Goal: Information Seeking & Learning: Learn about a topic

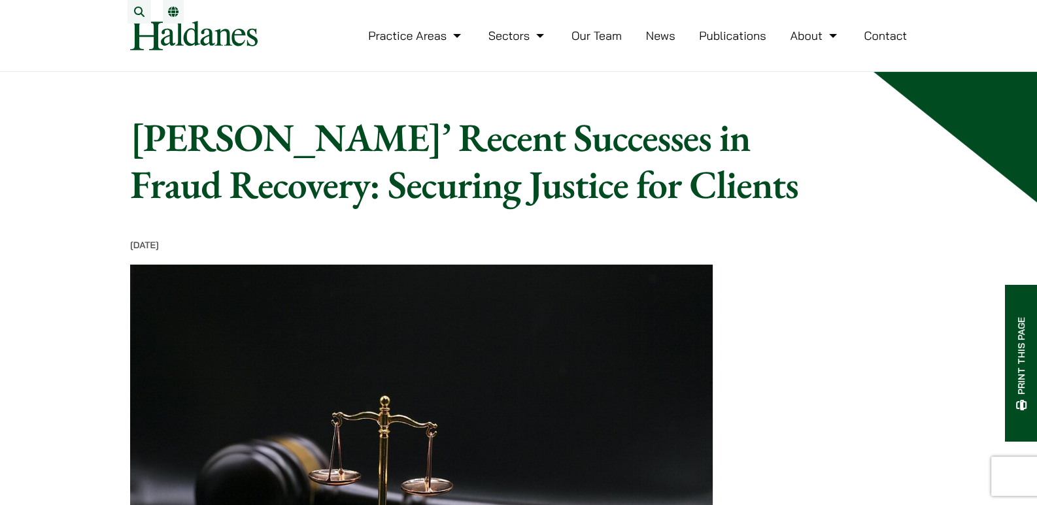
click at [586, 43] on link "Our Team" at bounding box center [596, 35] width 50 height 15
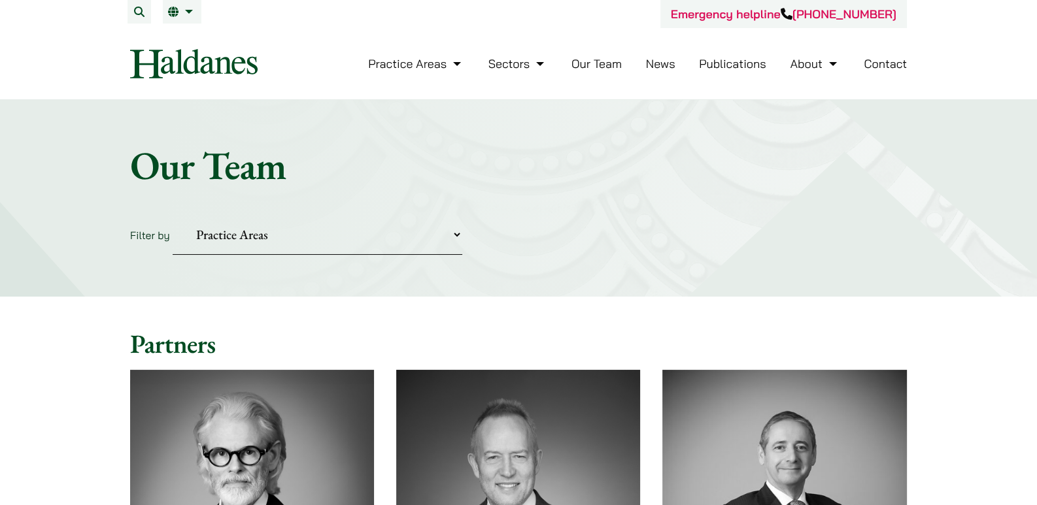
click at [697, 64] on ul "Practice Areas Antitrust and Competition Law Civil Litigation & Dispute Resolut…" at bounding box center [637, 64] width 539 height 28
click at [707, 63] on link "Publications" at bounding box center [732, 63] width 67 height 15
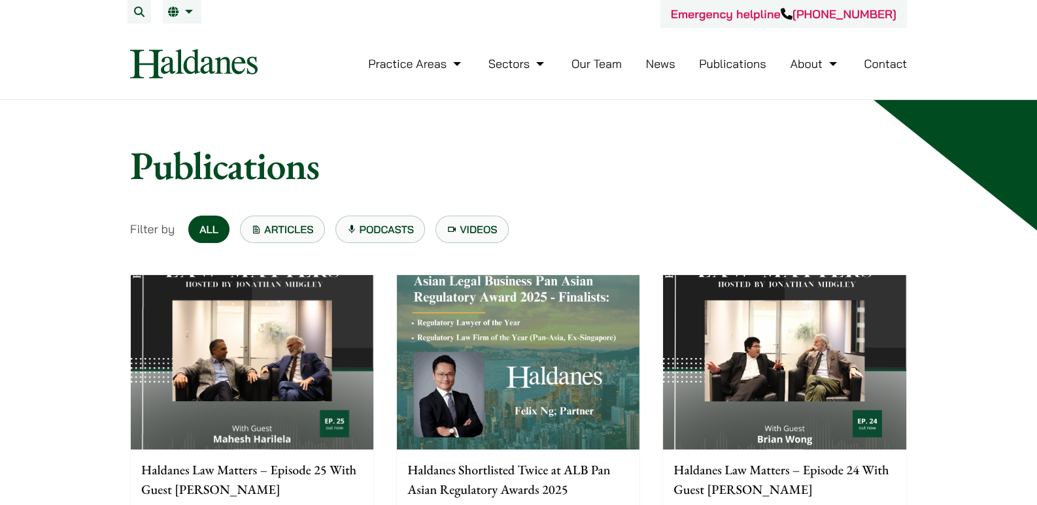
click at [285, 229] on link "Articles" at bounding box center [282, 229] width 85 height 27
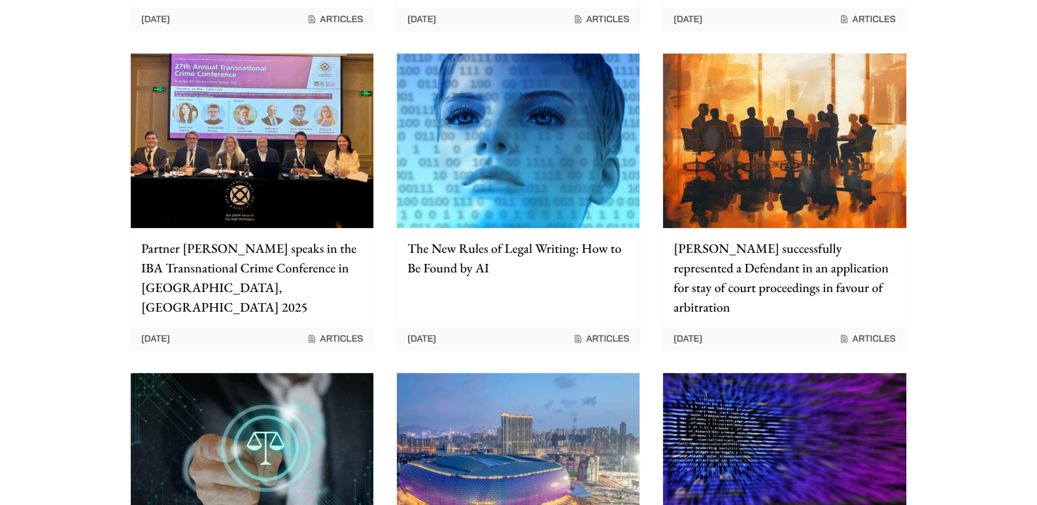
scroll to position [522, 0]
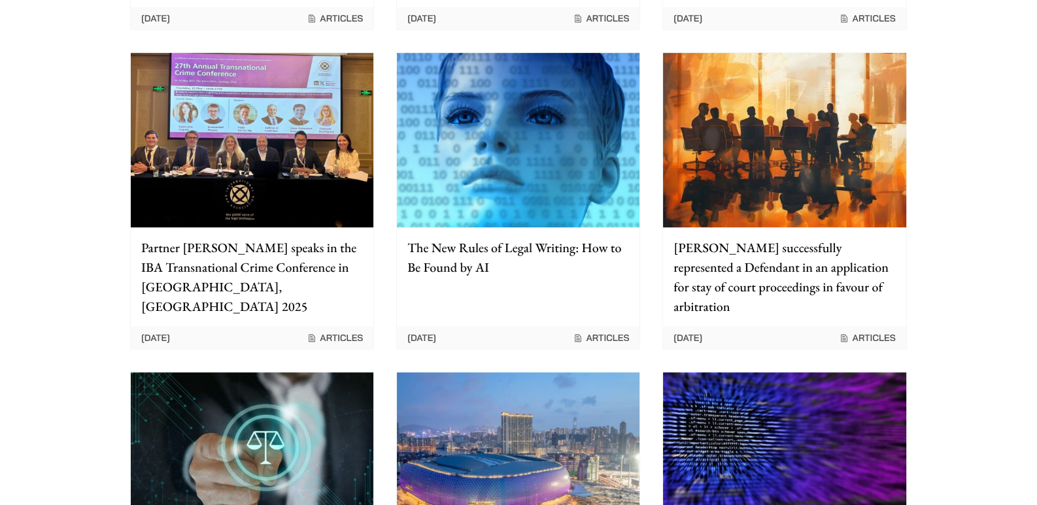
click at [477, 243] on p "The New Rules of Legal Writing: How to Be Found by AI" at bounding box center [518, 257] width 222 height 39
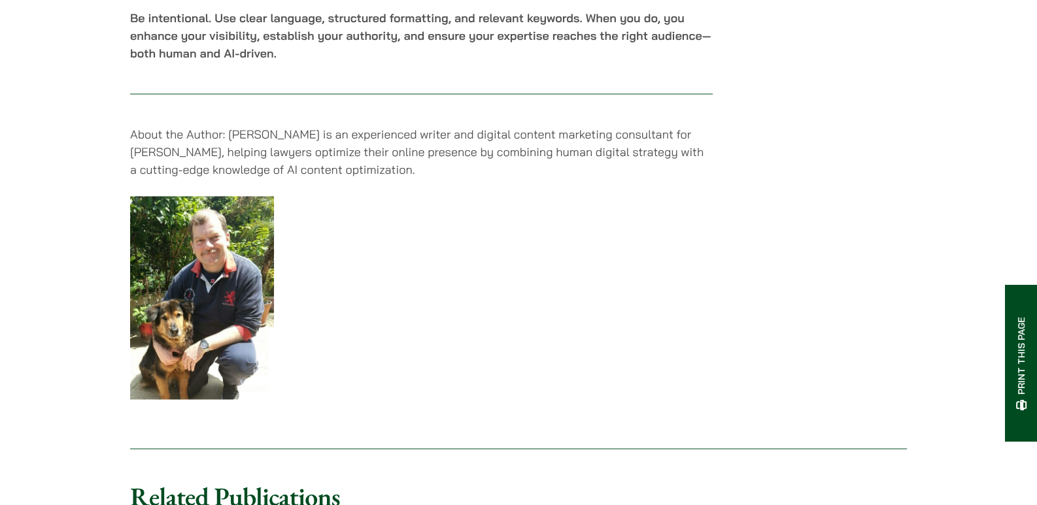
scroll to position [2789, 0]
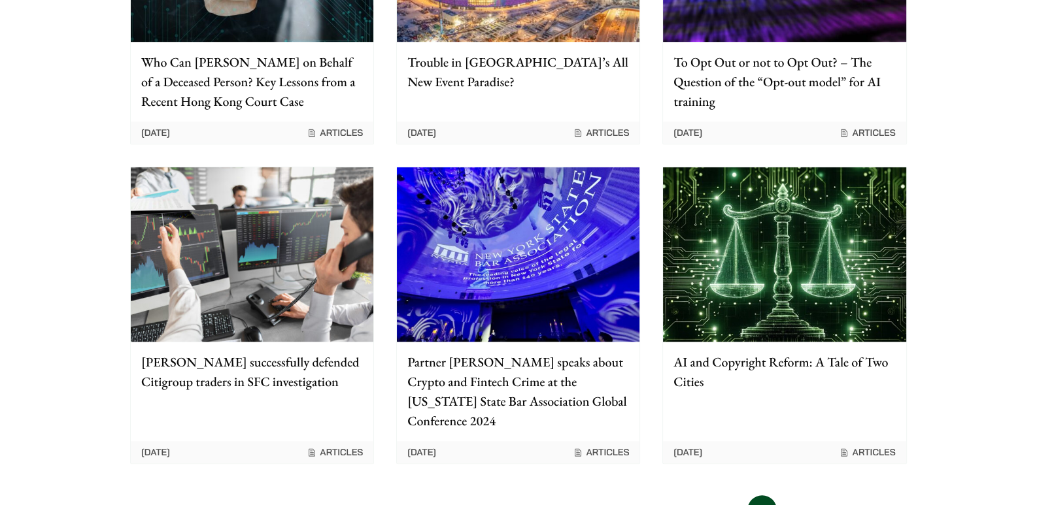
scroll to position [1045, 0]
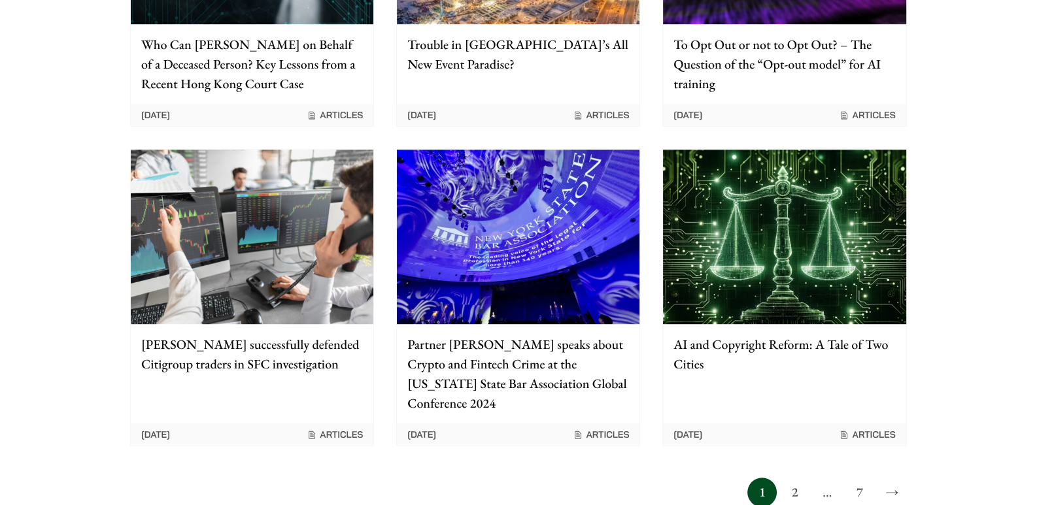
click at [784, 478] on link "2" at bounding box center [794, 492] width 29 height 29
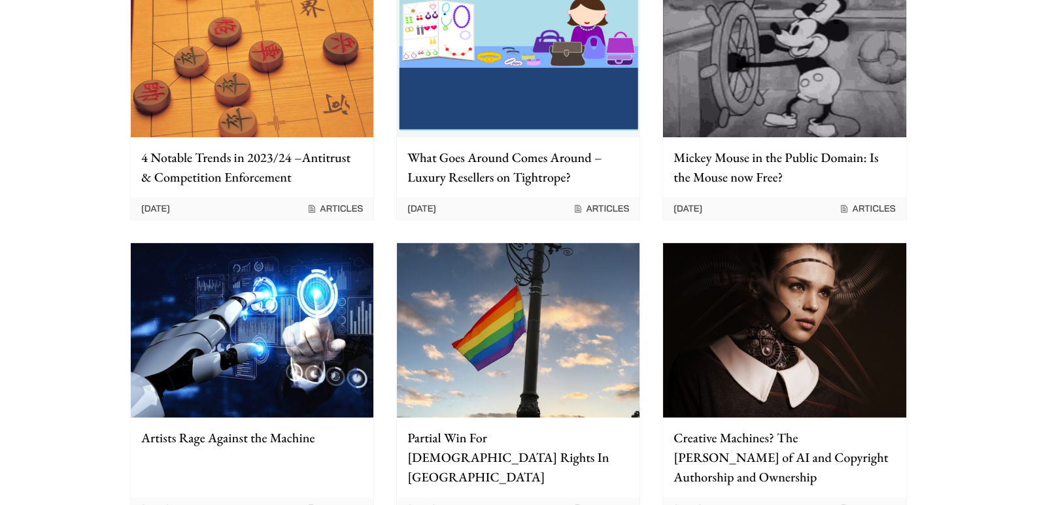
scroll to position [610, 0]
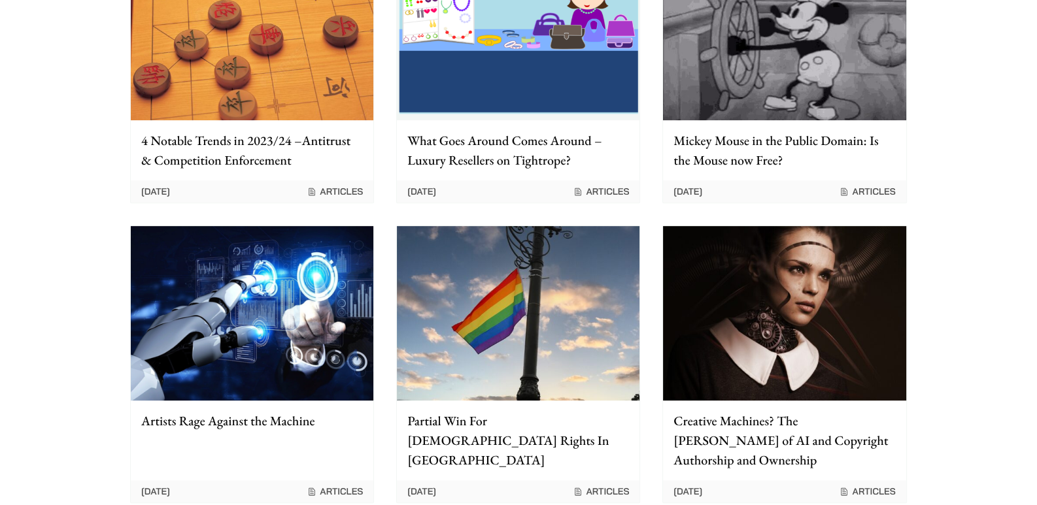
click at [592, 429] on p "Partial Win For [DEMOGRAPHIC_DATA] Rights In [GEOGRAPHIC_DATA]" at bounding box center [518, 440] width 222 height 59
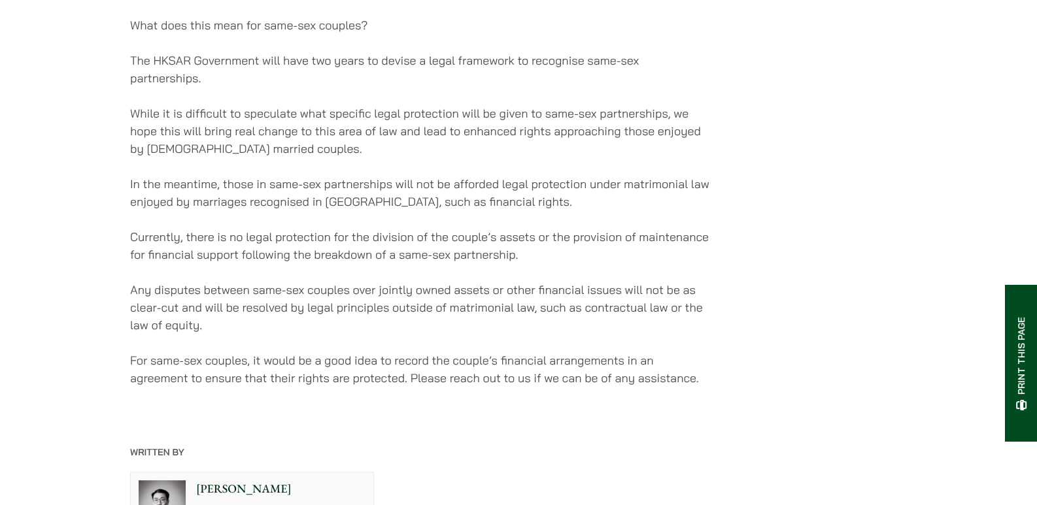
scroll to position [1133, 0]
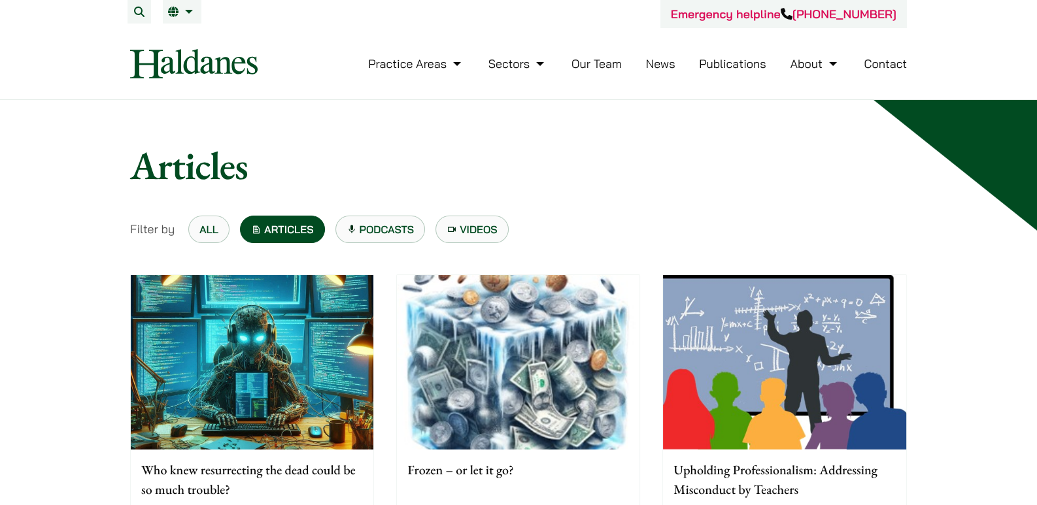
click at [663, 68] on link "News" at bounding box center [660, 63] width 29 height 15
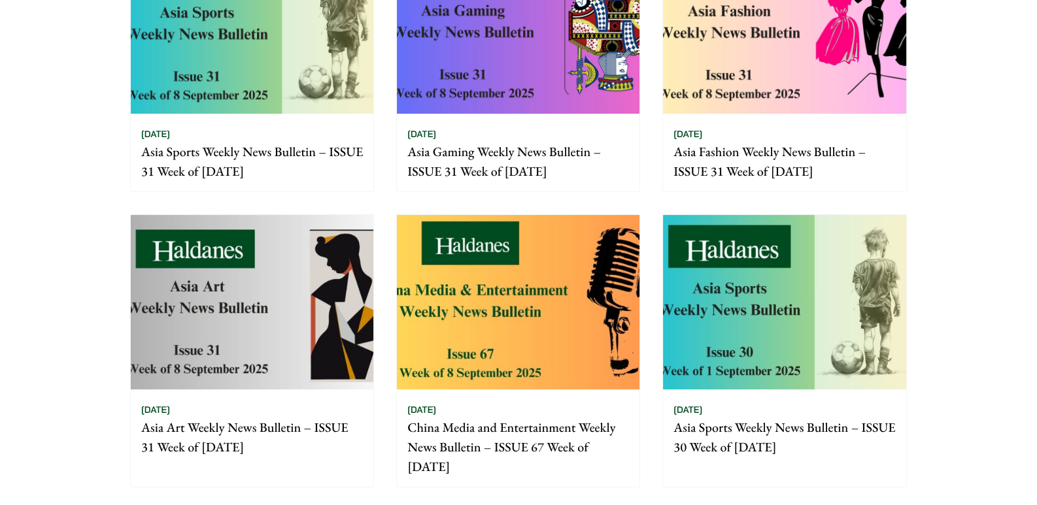
scroll to position [348, 0]
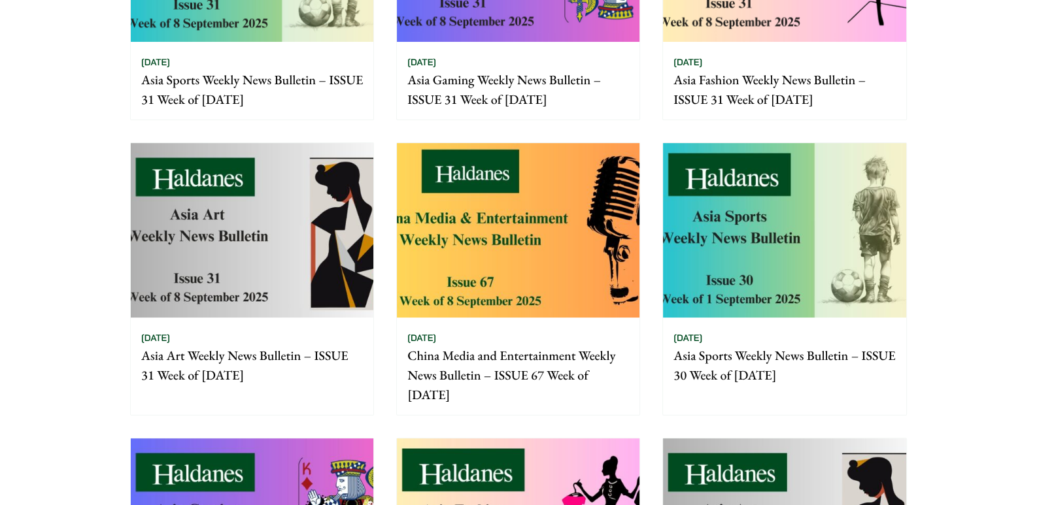
click at [445, 360] on p "China Media and Entertainment Weekly News Bulletin – ISSUE 67 Week of [DATE]" at bounding box center [518, 375] width 222 height 59
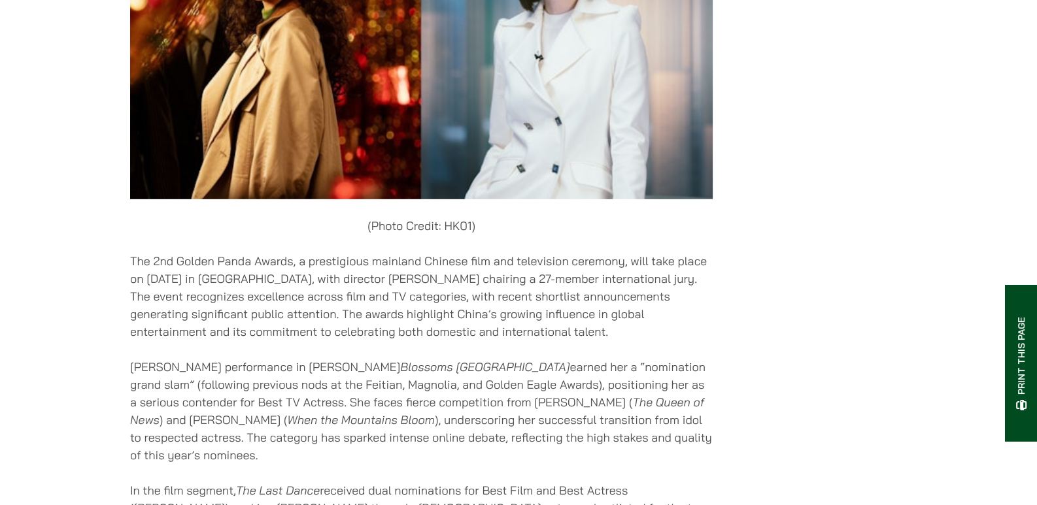
scroll to position [5142, 0]
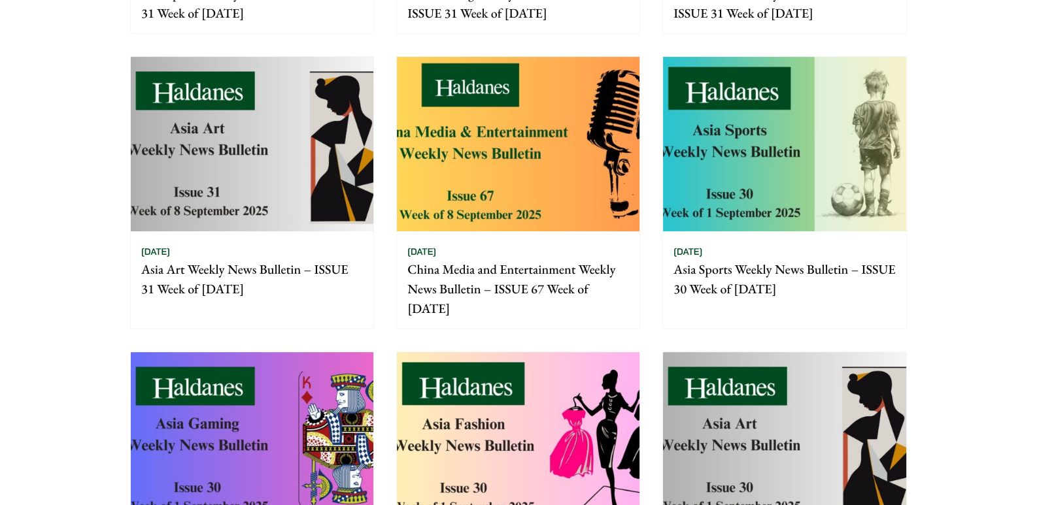
scroll to position [435, 0]
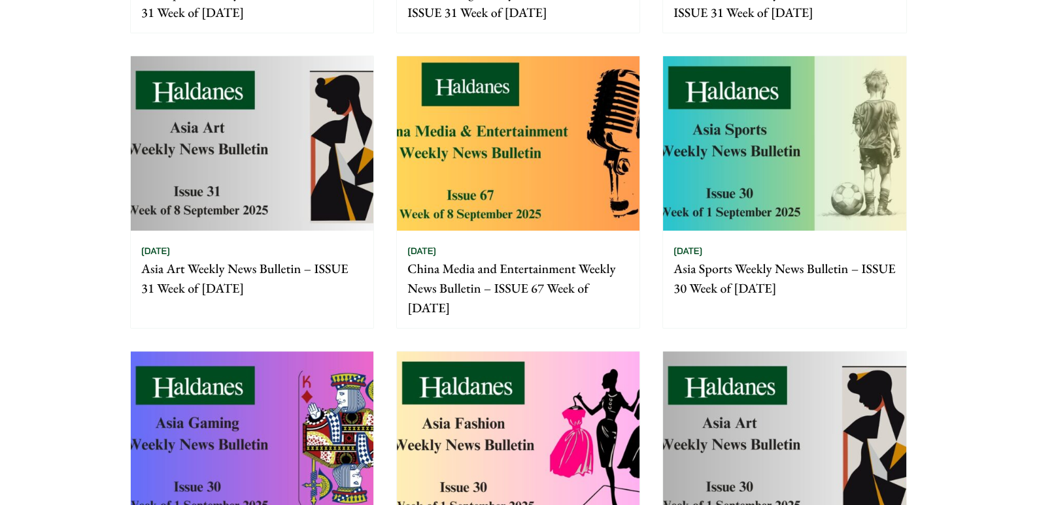
click at [229, 268] on p "Asia Art Weekly News Bulletin – ISSUE 31 Week of [DATE]" at bounding box center [252, 278] width 222 height 39
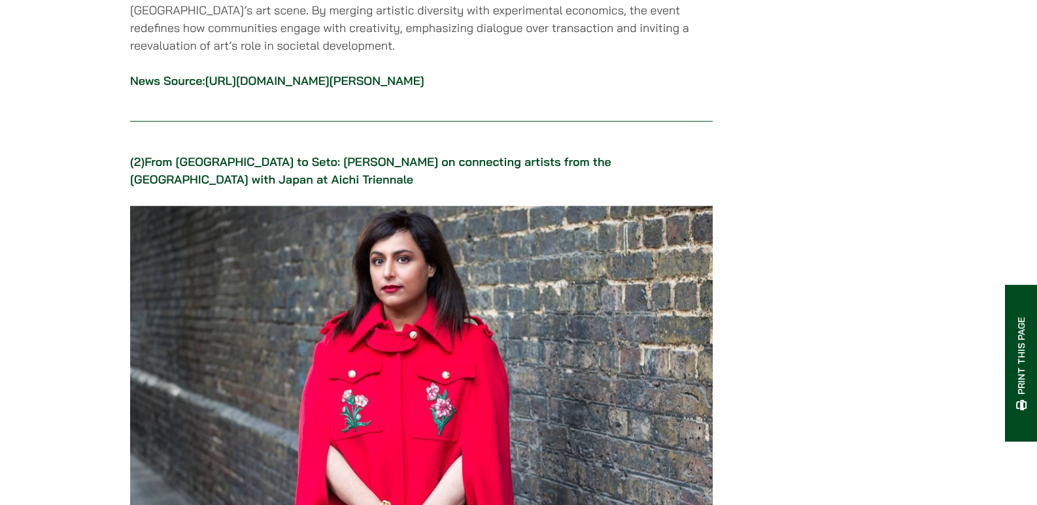
scroll to position [1481, 0]
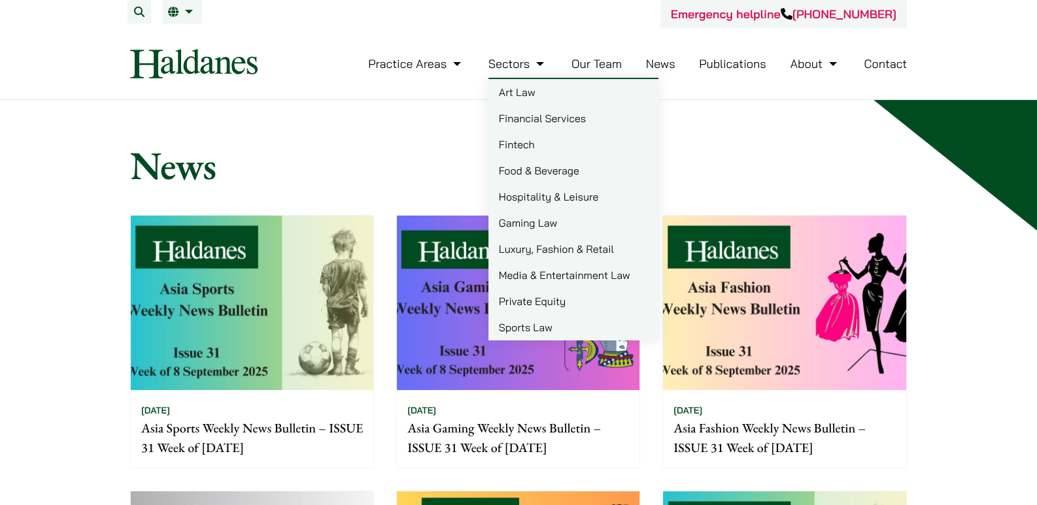
click at [511, 67] on link "Sectors" at bounding box center [517, 63] width 59 height 15
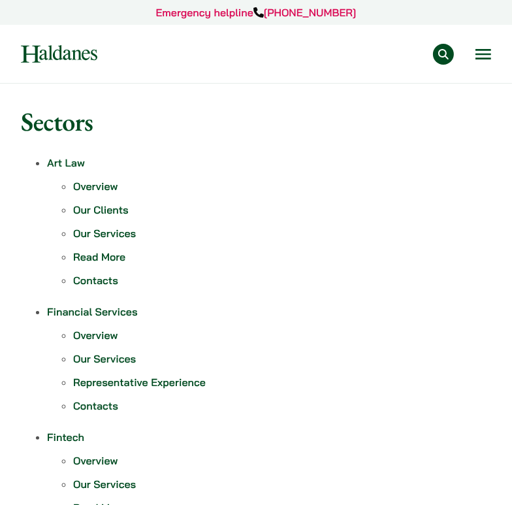
click at [486, 52] on button "Open menu" at bounding box center [484, 54] width 16 height 10
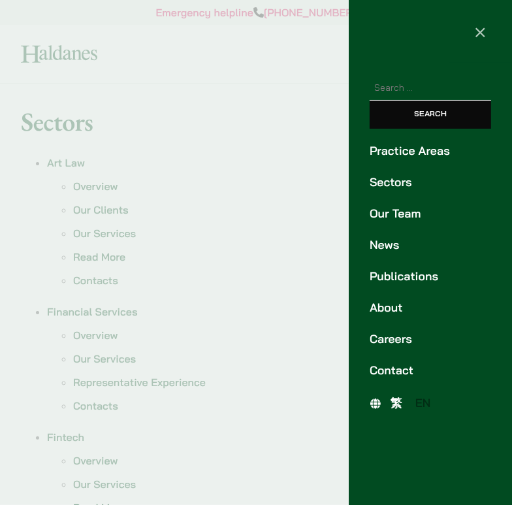
click at [438, 150] on link "Practice Areas" at bounding box center [431, 151] width 122 height 18
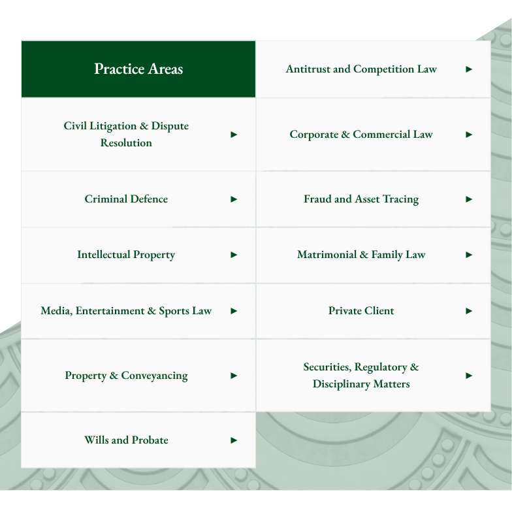
scroll to position [507, 0]
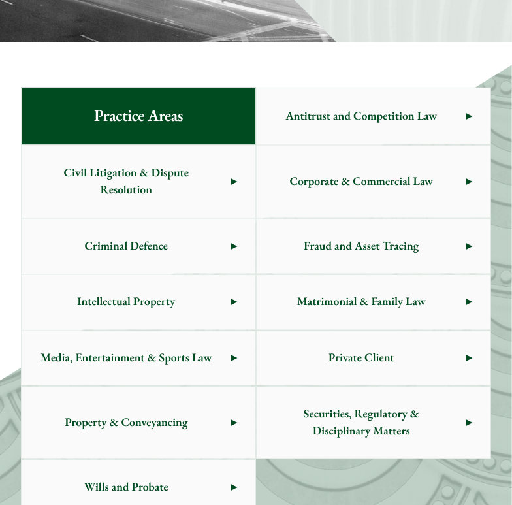
click at [120, 244] on span "Criminal Defence" at bounding box center [127, 246] width 210 height 55
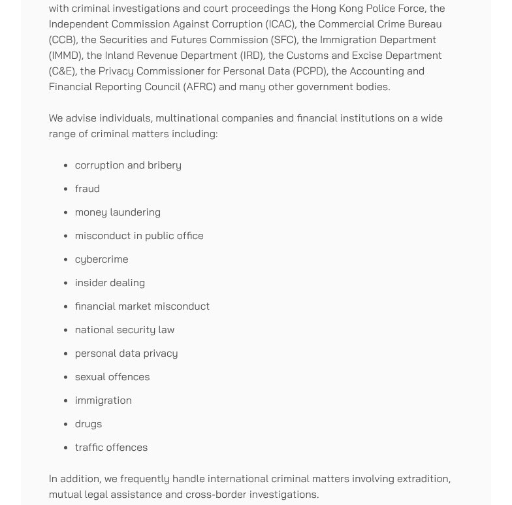
scroll to position [522, 0]
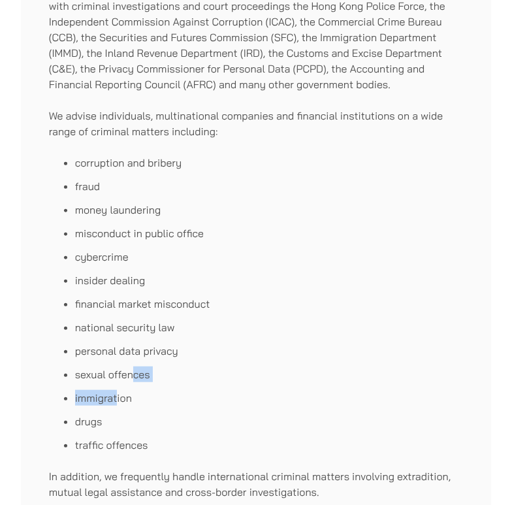
drag, startPoint x: 131, startPoint y: 343, endPoint x: 118, endPoint y: 372, distance: 32.5
click at [118, 372] on ul "corruption and bribery fraud money laundering misconduct in public office cyber…" at bounding box center [256, 304] width 415 height 298
click at [137, 399] on ul "corruption and bribery fraud money laundering misconduct in public office cyber…" at bounding box center [256, 304] width 415 height 298
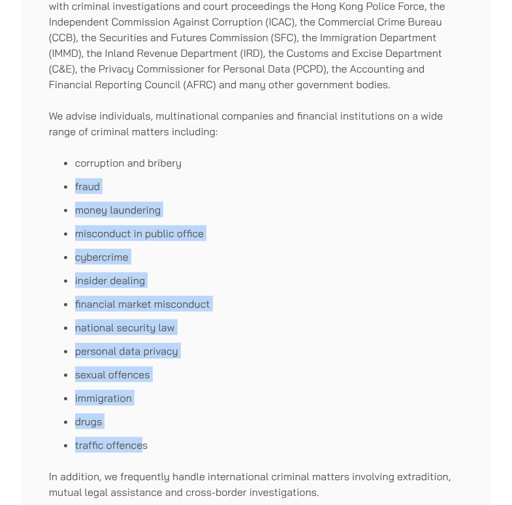
drag, startPoint x: 140, startPoint y: 409, endPoint x: 75, endPoint y: 140, distance: 277.0
click at [75, 155] on ul "corruption and bribery fraud money laundering misconduct in public office cyber…" at bounding box center [256, 304] width 415 height 298
click at [95, 178] on li "fraud" at bounding box center [269, 186] width 389 height 16
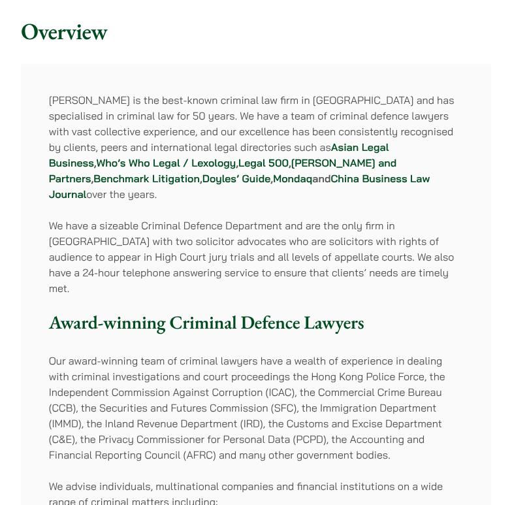
scroll to position [0, 0]
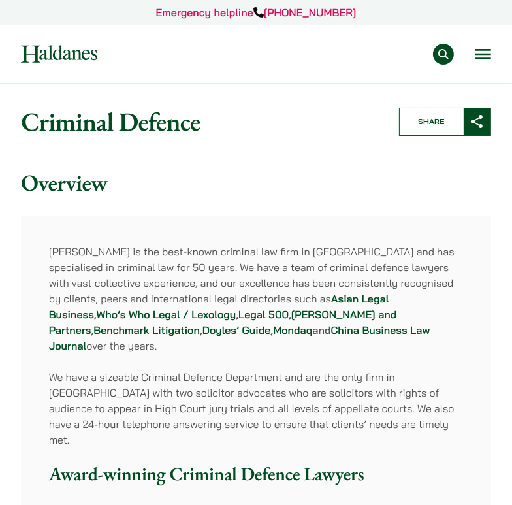
drag, startPoint x: 474, startPoint y: 58, endPoint x: 481, endPoint y: 58, distance: 7.2
click at [474, 58] on div "Practice Areas Antitrust and Competition Law Civil Litigation & Dispute Resolut…" at bounding box center [304, 54] width 375 height 21
click at [480, 55] on button "Open menu" at bounding box center [484, 54] width 16 height 10
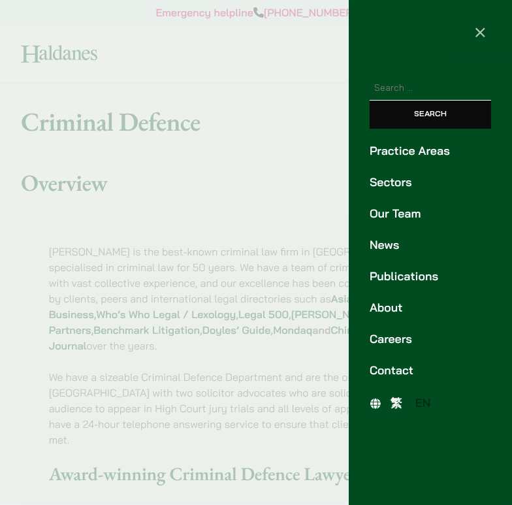
click at [433, 148] on link "Practice Areas" at bounding box center [431, 151] width 122 height 18
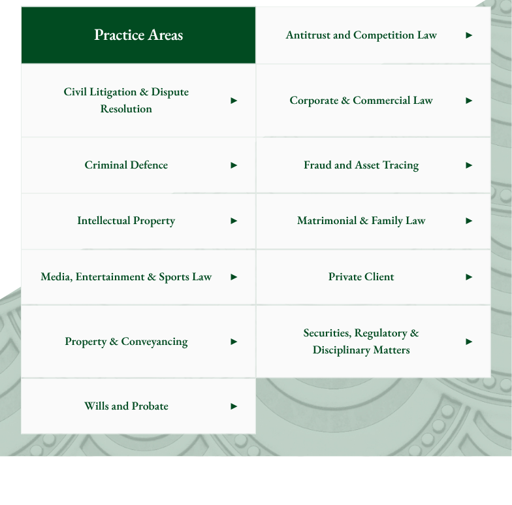
scroll to position [594, 0]
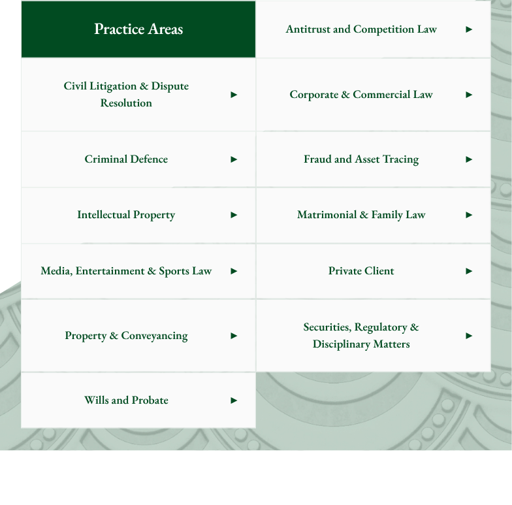
click at [232, 288] on link "Media, Entertainment & Sports Law" at bounding box center [139, 271] width 234 height 55
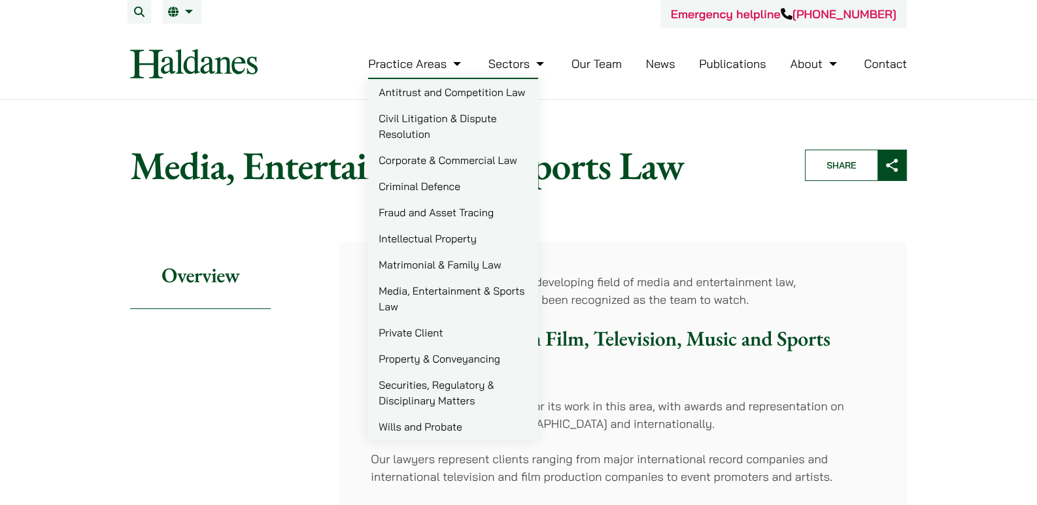
click at [463, 259] on link "Matrimonial & Family Law" at bounding box center [453, 265] width 170 height 26
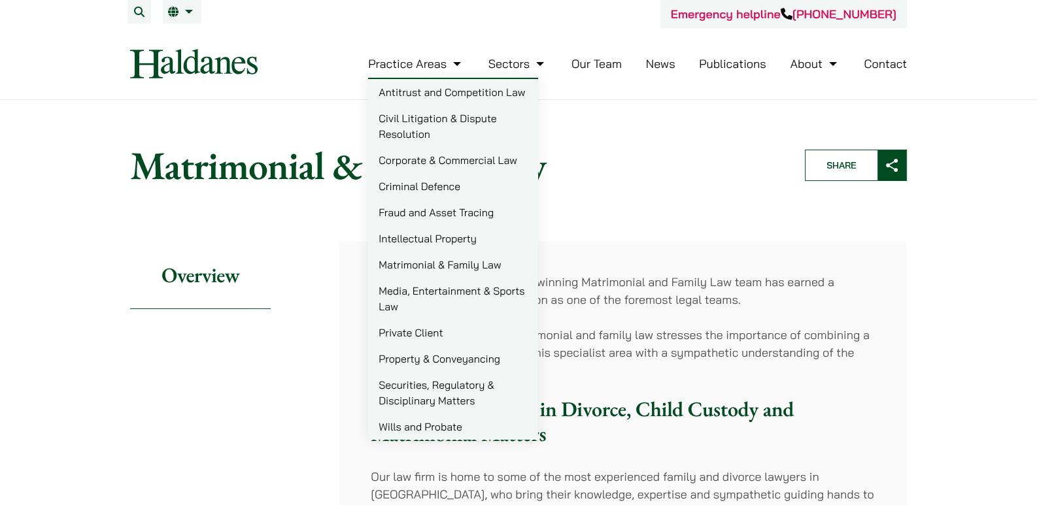
click at [477, 212] on link "Fraud and Asset Tracing" at bounding box center [453, 212] width 170 height 26
